Goal: Task Accomplishment & Management: Complete application form

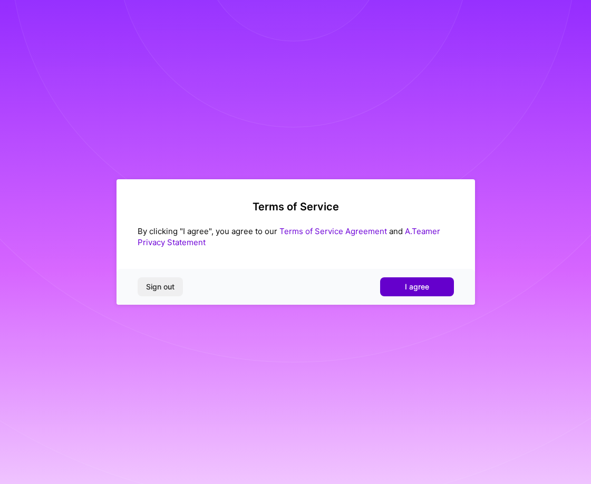
click at [434, 284] on button "I agree" at bounding box center [417, 286] width 74 height 19
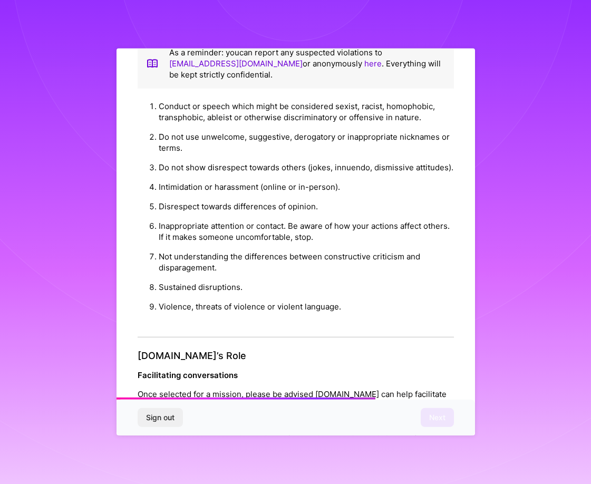
scroll to position [1061, 0]
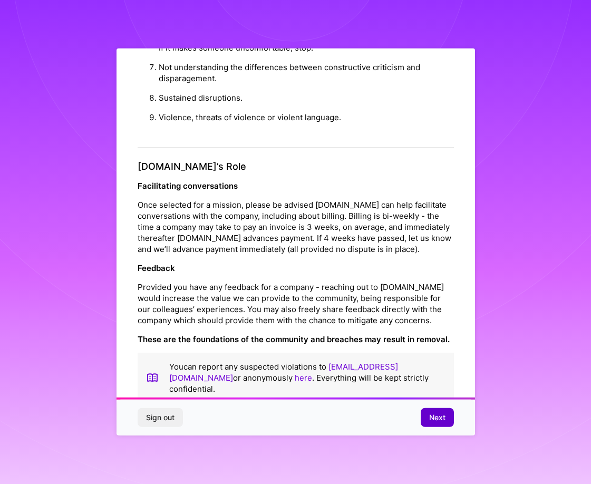
click at [438, 416] on span "Next" at bounding box center [437, 417] width 16 height 11
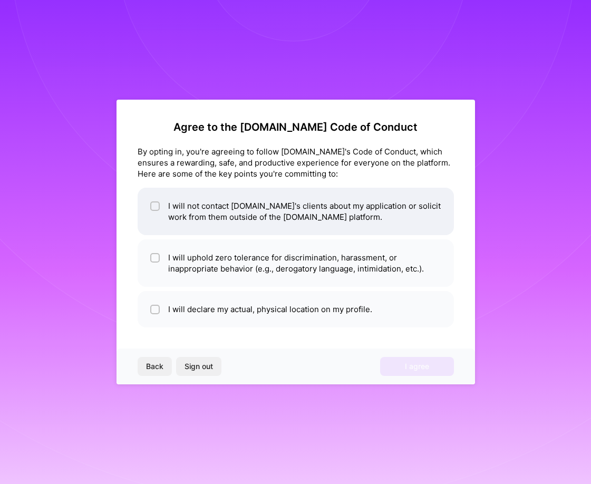
click at [380, 226] on li "I will not contact [DOMAIN_NAME]'s clients about my application or solicit work…" at bounding box center [296, 211] width 316 height 47
checkbox input "true"
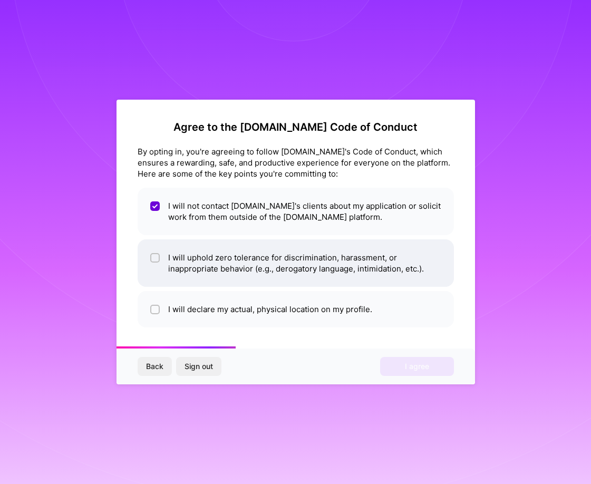
click at [378, 249] on li "I will uphold zero tolerance for discrimination, harassment, or inappropriate b…" at bounding box center [296, 262] width 316 height 47
checkbox input "true"
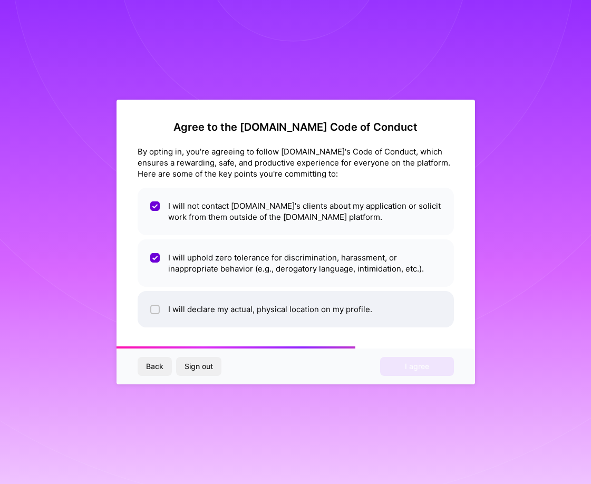
click at [370, 309] on li "I will declare my actual, physical location on my profile." at bounding box center [296, 309] width 316 height 36
checkbox input "true"
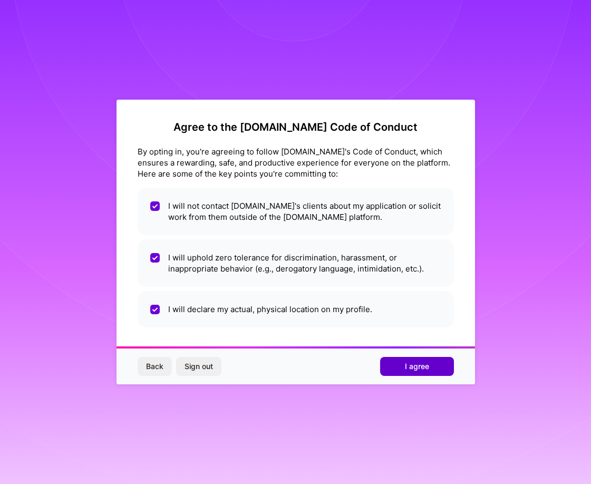
click at [398, 370] on button "I agree" at bounding box center [417, 366] width 74 height 19
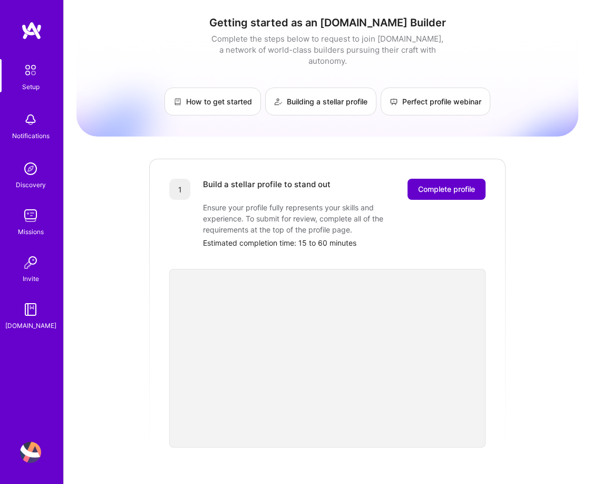
click at [429, 184] on span "Complete profile" at bounding box center [446, 189] width 57 height 11
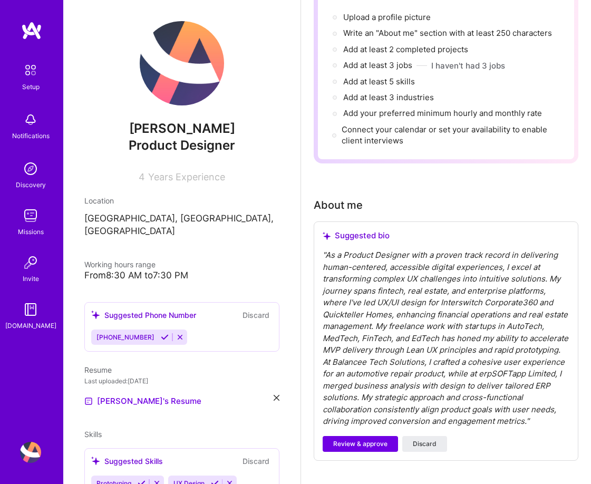
scroll to position [144, 0]
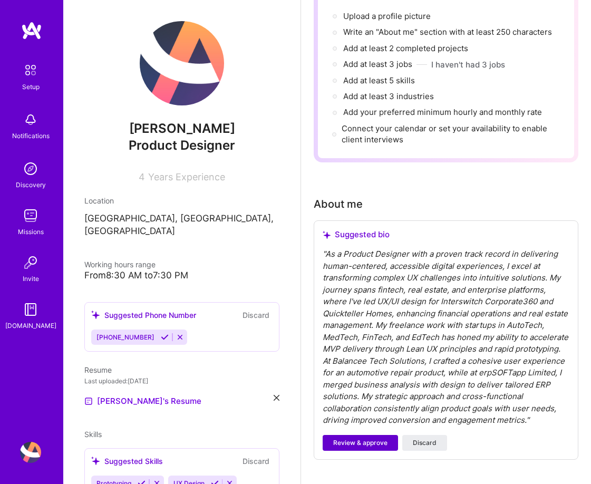
click at [375, 440] on span "Review & approve" at bounding box center [360, 442] width 54 height 9
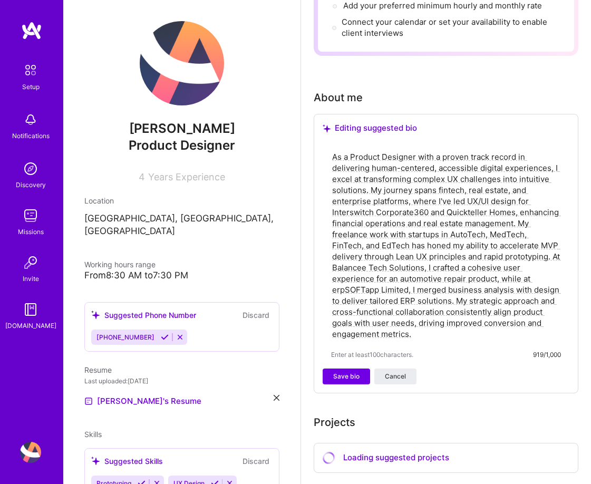
scroll to position [251, 0]
click at [513, 223] on textarea "As a Product Designer with a proven track record in delivering human-centered, …" at bounding box center [446, 245] width 230 height 190
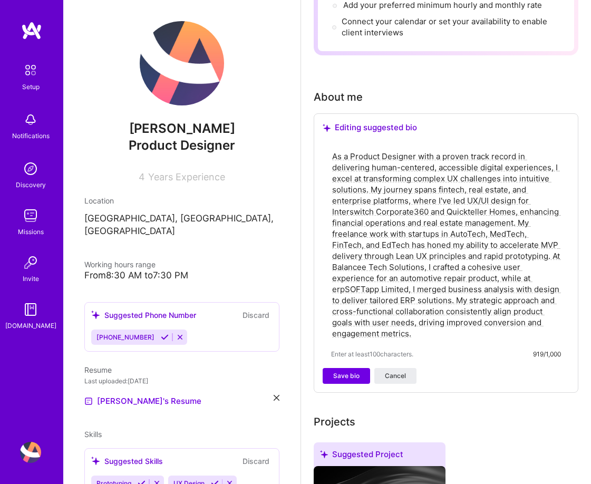
click at [459, 210] on textarea "As a Product Designer with a proven track record in delivering human-centered, …" at bounding box center [446, 245] width 230 height 190
click at [513, 224] on textarea "As a Product Designer with a proven track record in delivering human-centered, …" at bounding box center [446, 245] width 230 height 190
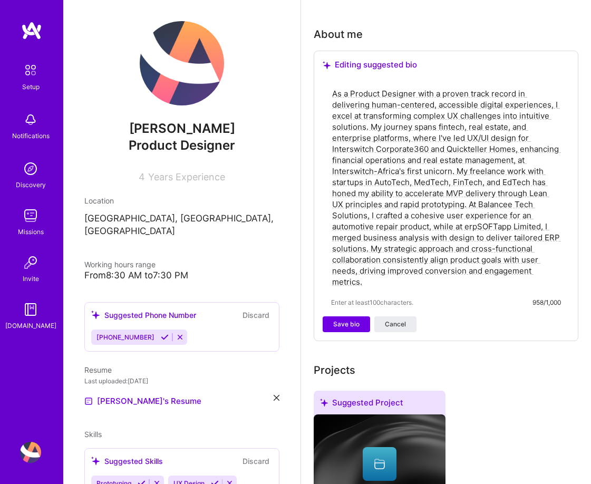
scroll to position [326, 0]
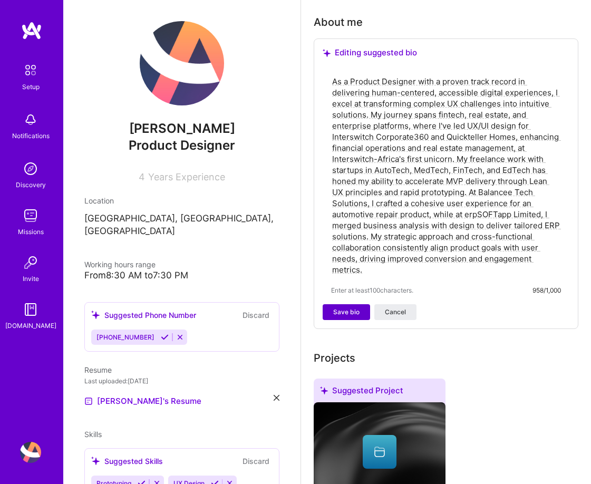
type textarea "As a Product Designer with a proven track record in delivering human-centered, …"
click at [340, 311] on span "Save bio" at bounding box center [346, 311] width 26 height 9
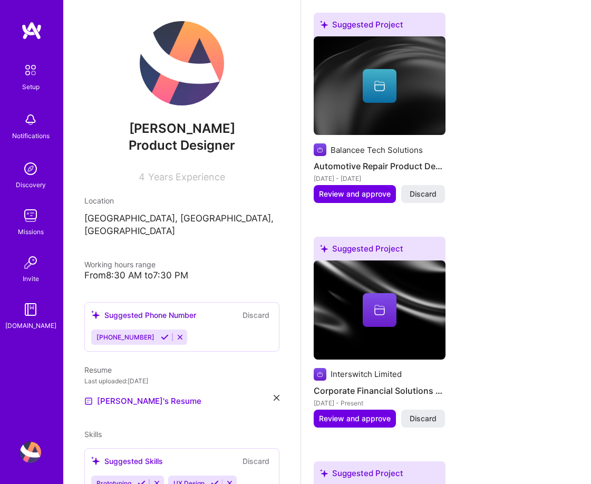
scroll to position [554, 0]
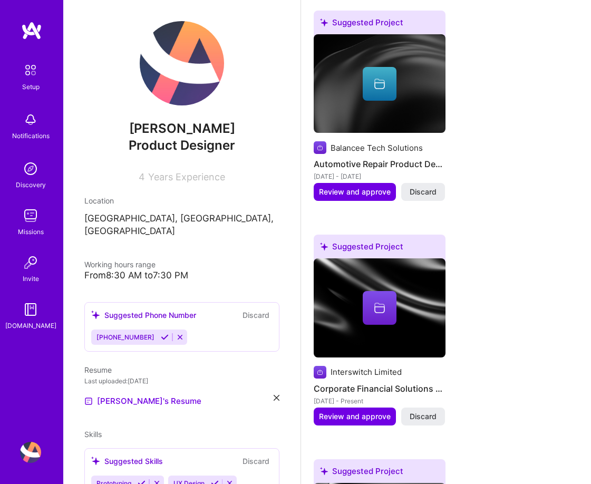
click at [381, 83] on icon at bounding box center [379, 85] width 11 height 7
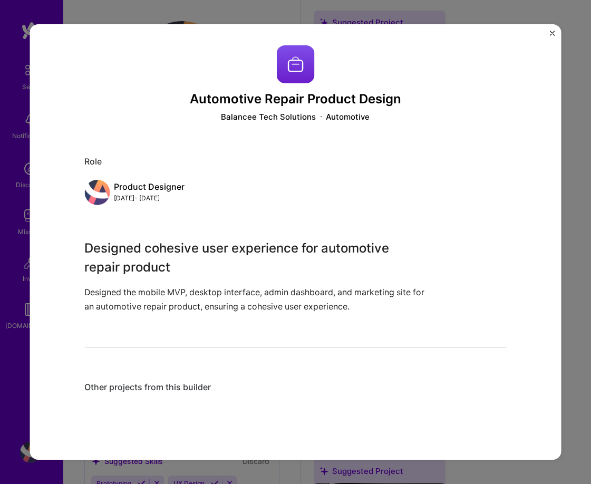
click at [555, 32] on div "Automotive Repair Product Design Balancee Tech Solutions Automotive Role Produc…" at bounding box center [296, 241] width 532 height 435
click at [552, 33] on img "Close" at bounding box center [551, 33] width 5 height 5
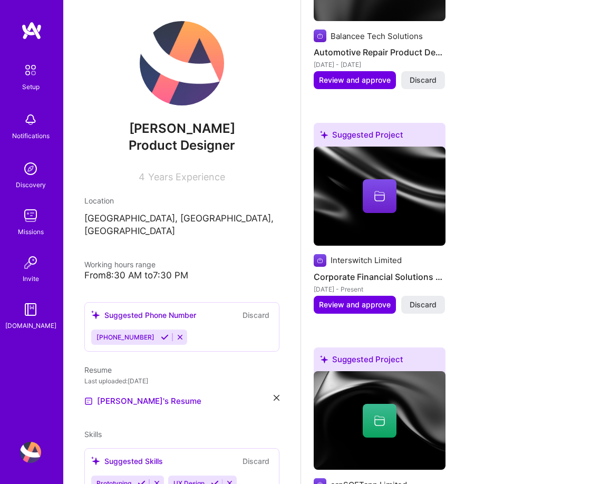
scroll to position [700, 0]
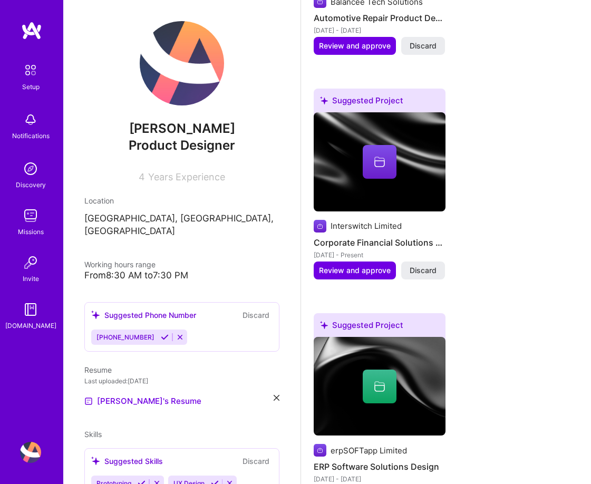
click at [388, 158] on div at bounding box center [379, 162] width 34 height 34
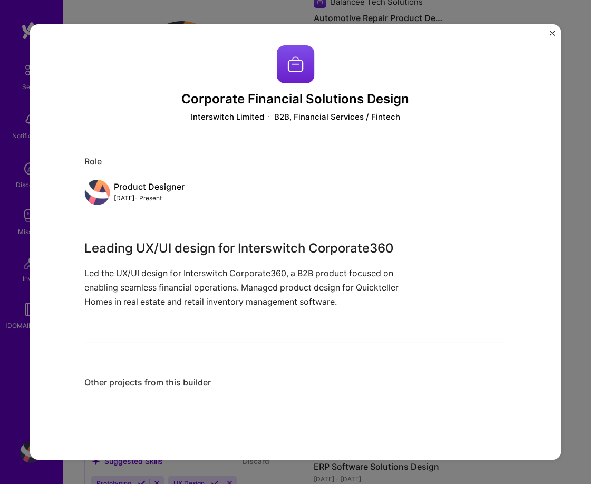
click at [554, 34] on img "Close" at bounding box center [551, 33] width 5 height 5
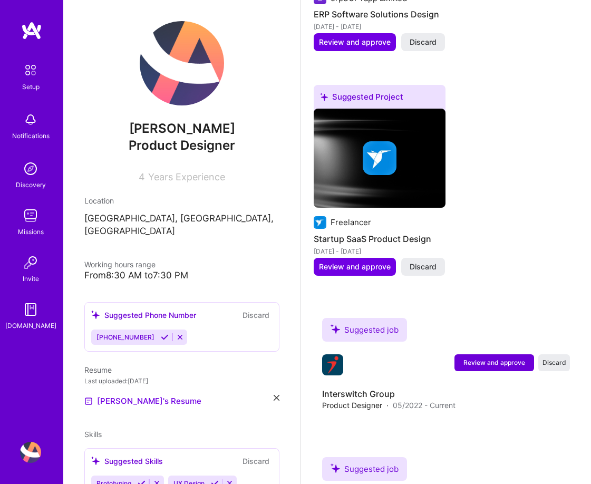
scroll to position [1260, 0]
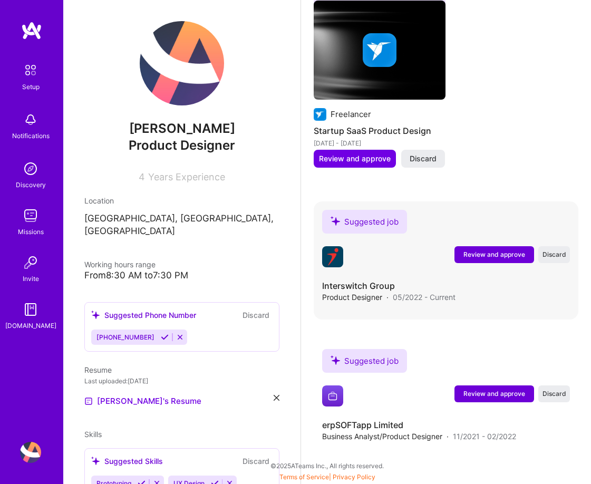
click at [483, 259] on button "Review and approve" at bounding box center [494, 254] width 80 height 17
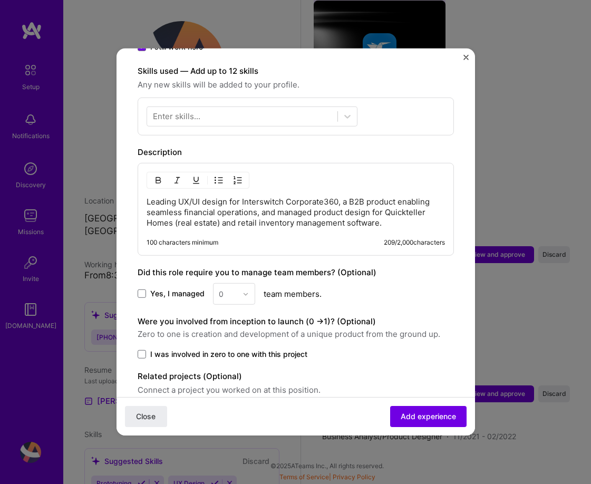
scroll to position [397, 0]
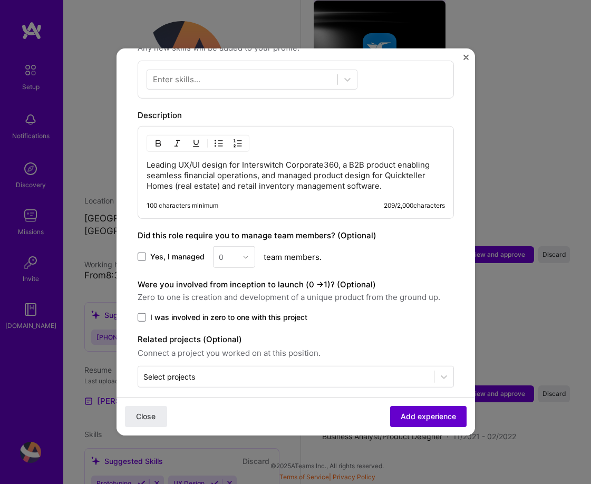
click at [434, 419] on span "Add experience" at bounding box center [427, 416] width 55 height 11
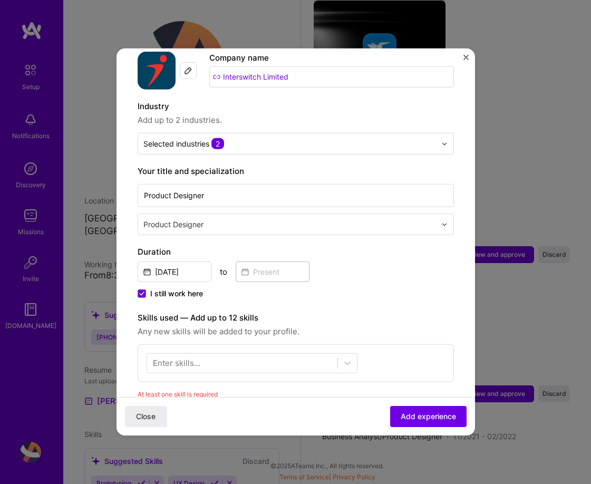
scroll to position [121, 0]
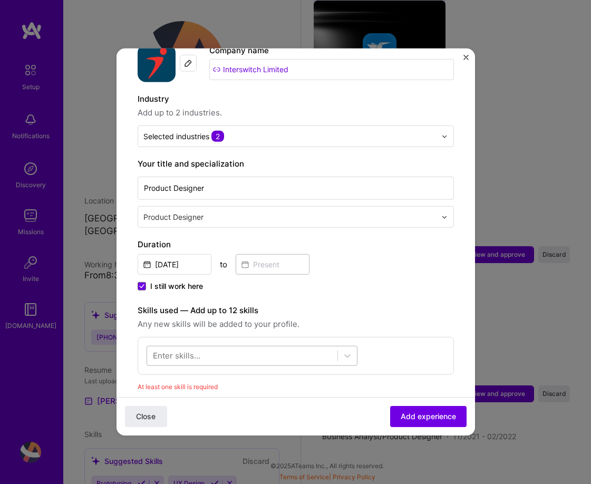
click at [337, 350] on span at bounding box center [337, 355] width 1 height 11
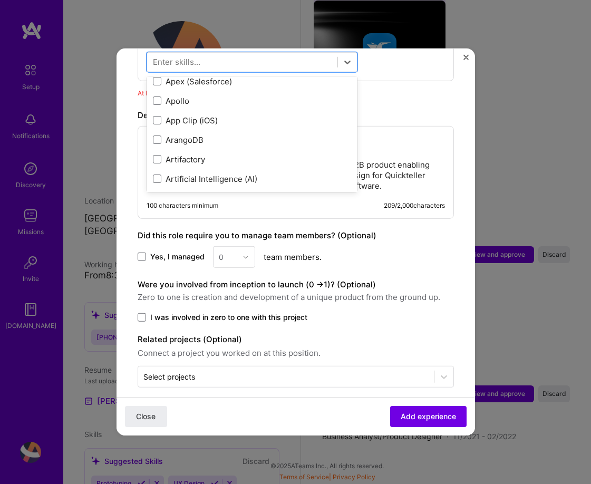
scroll to position [675, 0]
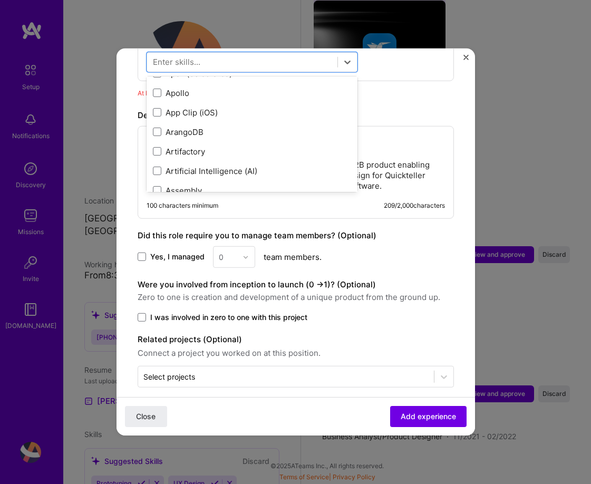
click at [451, 95] on div "Adding suggested job This job is suggested based on your LinkedIn, resume or [D…" at bounding box center [296, 21] width 316 height 732
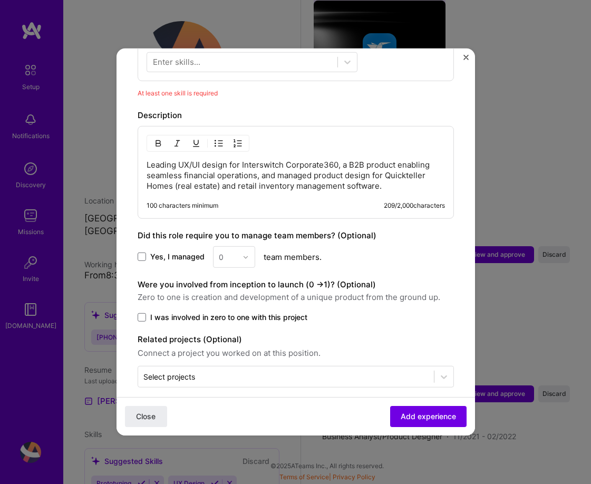
click at [464, 57] on img "Close" at bounding box center [465, 57] width 5 height 5
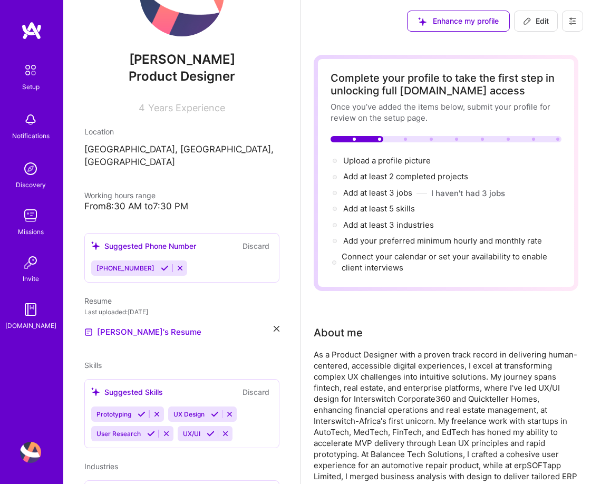
scroll to position [0, 0]
